Goal: Task Accomplishment & Management: Manage account settings

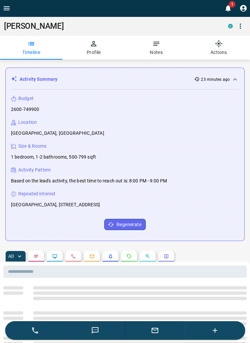
click at [231, 4] on span "1" at bounding box center [231, 4] width 7 height 7
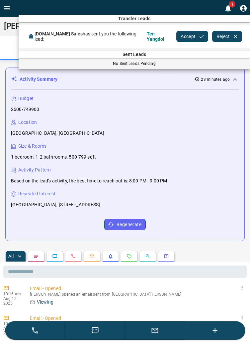
click at [219, 34] on button "Reject" at bounding box center [227, 36] width 30 height 11
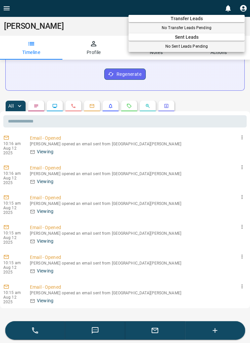
scroll to position [151, 0]
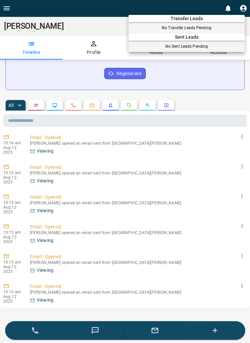
click at [132, 106] on div at bounding box center [125, 171] width 250 height 343
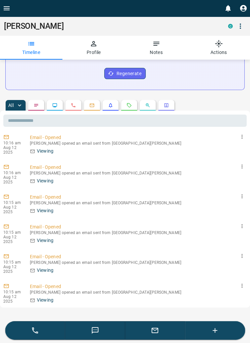
click at [130, 105] on icon "Requests" at bounding box center [128, 105] width 5 height 5
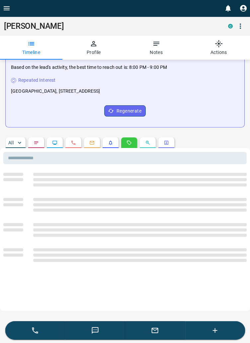
scroll to position [130, 0]
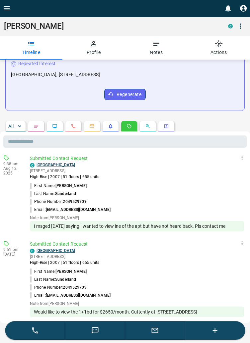
click at [62, 163] on link "[GEOGRAPHIC_DATA]" at bounding box center [55, 165] width 38 height 5
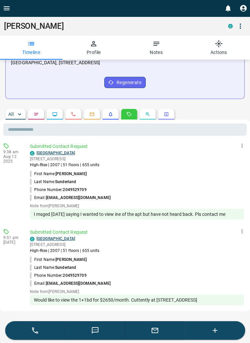
click at [58, 151] on link "[GEOGRAPHIC_DATA]" at bounding box center [55, 153] width 38 height 5
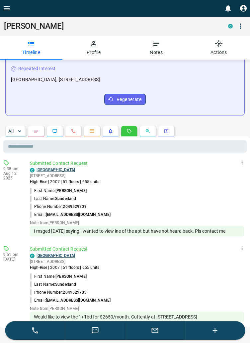
scroll to position [130, 0]
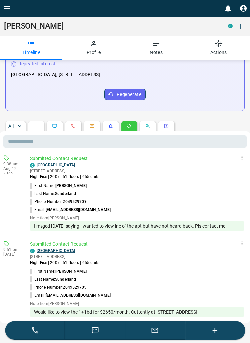
click at [94, 127] on icon "Emails" at bounding box center [91, 126] width 5 height 5
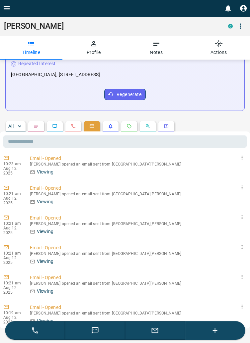
click at [36, 124] on icon "Notes" at bounding box center [35, 126] width 5 height 5
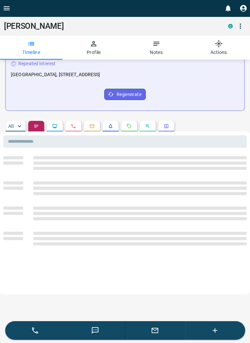
scroll to position [114, 0]
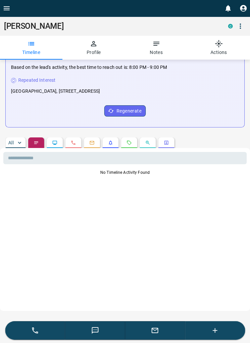
click at [55, 142] on icon "Lead Browsing Activity" at bounding box center [54, 142] width 5 height 5
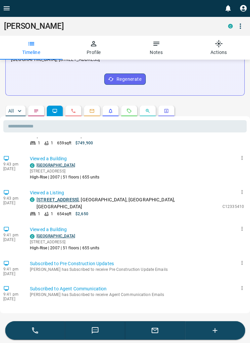
scroll to position [231, 0]
click at [73, 197] on link "[STREET_ADDRESS]" at bounding box center [57, 199] width 42 height 5
click at [8, 6] on icon "Open drawer" at bounding box center [7, 8] width 6 height 4
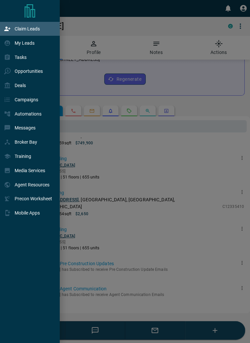
click at [33, 31] on p "Claim Leads" at bounding box center [27, 28] width 25 height 5
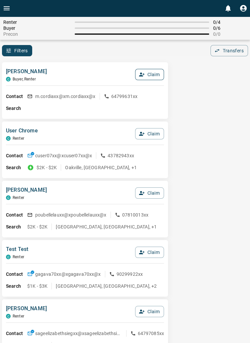
click at [148, 76] on button "Claim" at bounding box center [149, 74] width 29 height 11
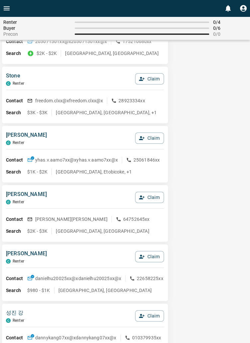
scroll to position [887, 0]
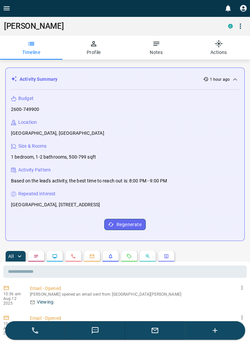
click at [95, 45] on icon "button" at bounding box center [93, 43] width 5 height 5
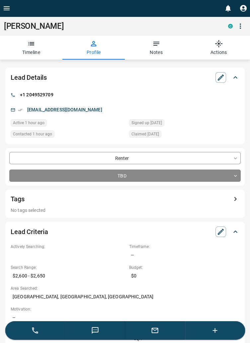
click at [156, 47] on icon "button" at bounding box center [156, 44] width 8 height 8
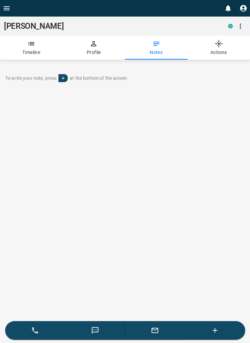
click at [31, 44] on icon "button" at bounding box center [31, 43] width 6 height 3
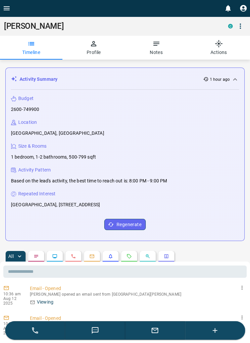
click at [94, 45] on icon "button" at bounding box center [93, 43] width 5 height 5
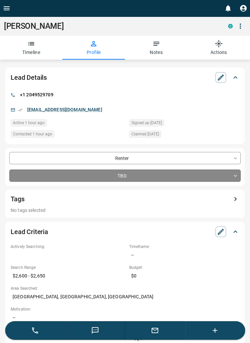
click at [239, 177] on body "**********" at bounding box center [125, 339] width 250 height 678
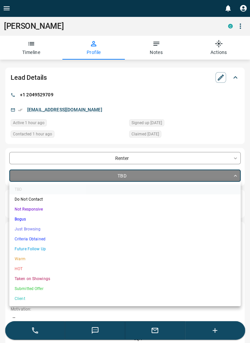
click at [40, 239] on li "Criteria Obtained" at bounding box center [124, 239] width 231 height 10
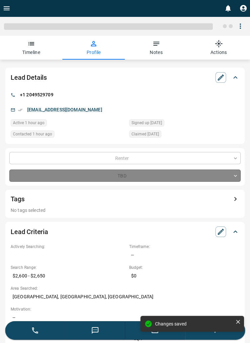
type input "*"
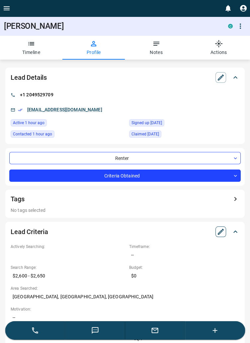
click at [221, 233] on icon "button" at bounding box center [220, 232] width 8 height 8
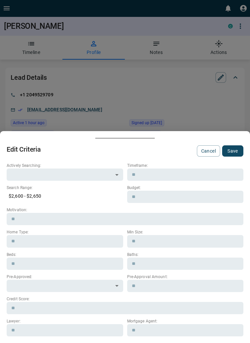
click at [208, 108] on div at bounding box center [125, 171] width 250 height 343
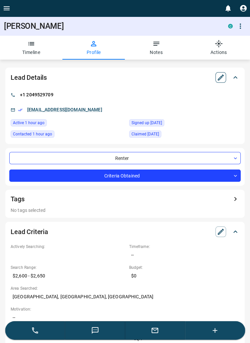
click at [218, 79] on icon "button" at bounding box center [220, 78] width 6 height 6
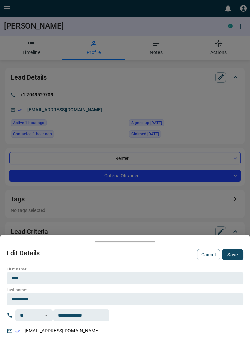
click at [214, 127] on div at bounding box center [125, 171] width 250 height 343
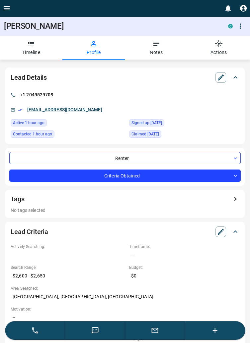
click at [216, 331] on icon "button" at bounding box center [215, 331] width 8 height 8
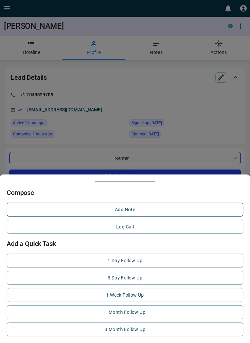
click at [136, 211] on button "Add Note" at bounding box center [125, 210] width 236 height 14
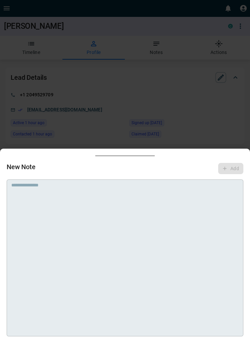
click at [64, 192] on textarea at bounding box center [124, 191] width 227 height 17
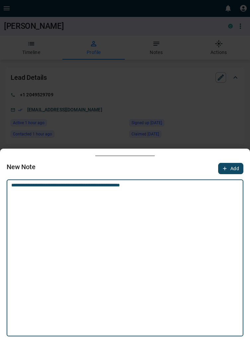
type textarea "**********"
click at [232, 166] on button "Add" at bounding box center [230, 168] width 25 height 11
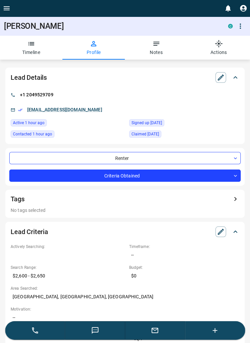
click at [9, 5] on icon "Open drawer" at bounding box center [7, 8] width 8 height 8
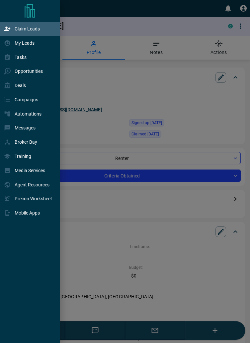
click at [30, 26] on p "Claim Leads" at bounding box center [27, 28] width 25 height 5
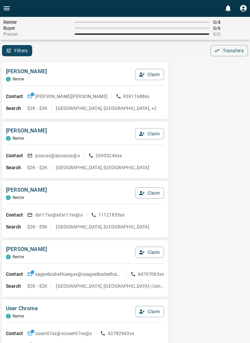
click at [8, 7] on icon "Open drawer" at bounding box center [7, 8] width 8 height 8
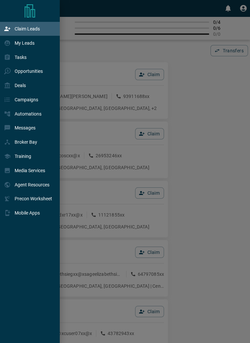
click at [208, 209] on div at bounding box center [125, 171] width 250 height 343
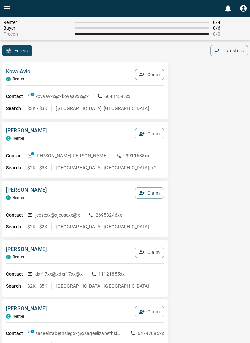
click at [5, 9] on icon "Open drawer" at bounding box center [7, 8] width 8 height 8
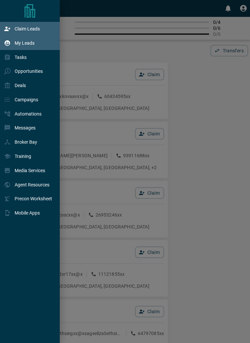
click at [32, 47] on div "My Leads" at bounding box center [19, 42] width 30 height 11
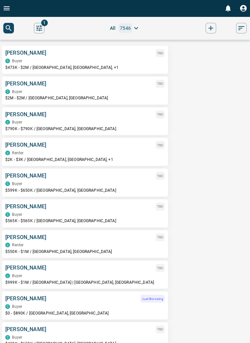
click at [11, 29] on icon "search button" at bounding box center [9, 28] width 8 height 8
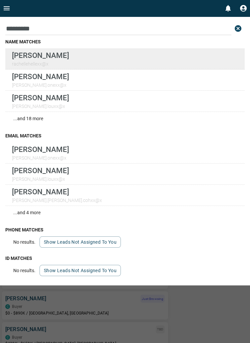
type input "********"
click at [55, 55] on p "[PERSON_NAME]" at bounding box center [40, 55] width 57 height 9
